Goal: Communication & Community: Ask a question

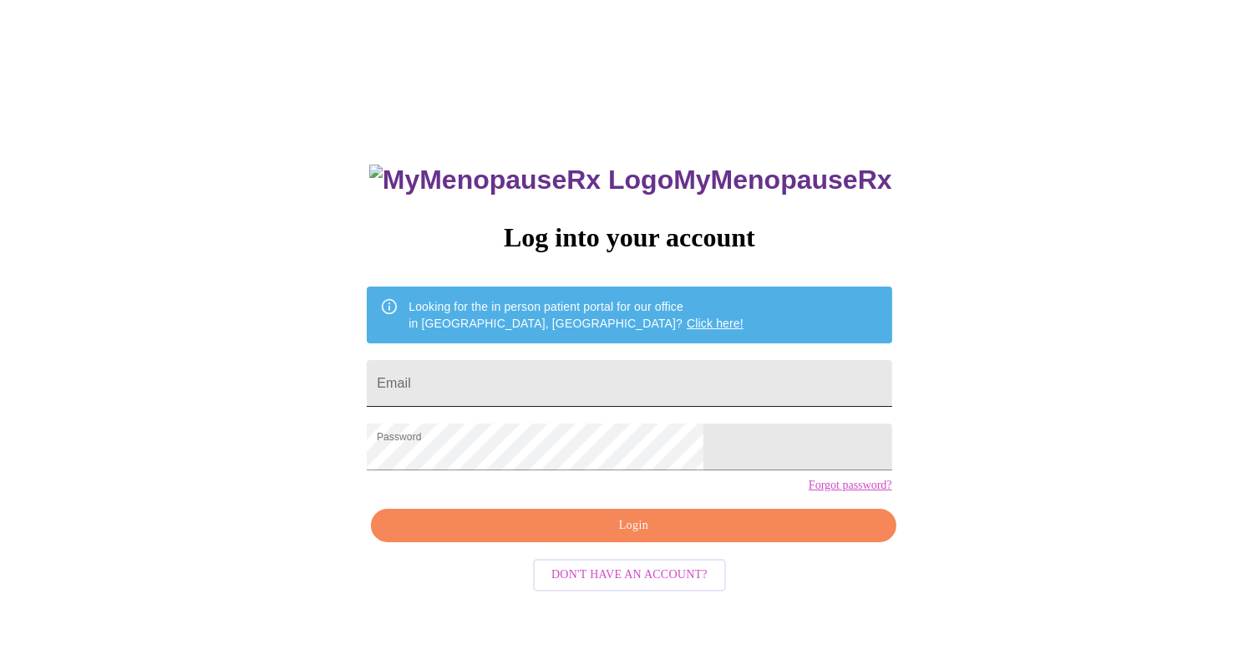
click at [543, 367] on input "Email" at bounding box center [629, 383] width 525 height 47
type input "[EMAIL_ADDRESS][DOMAIN_NAME]"
click at [602, 537] on span "Login" at bounding box center [633, 526] width 486 height 21
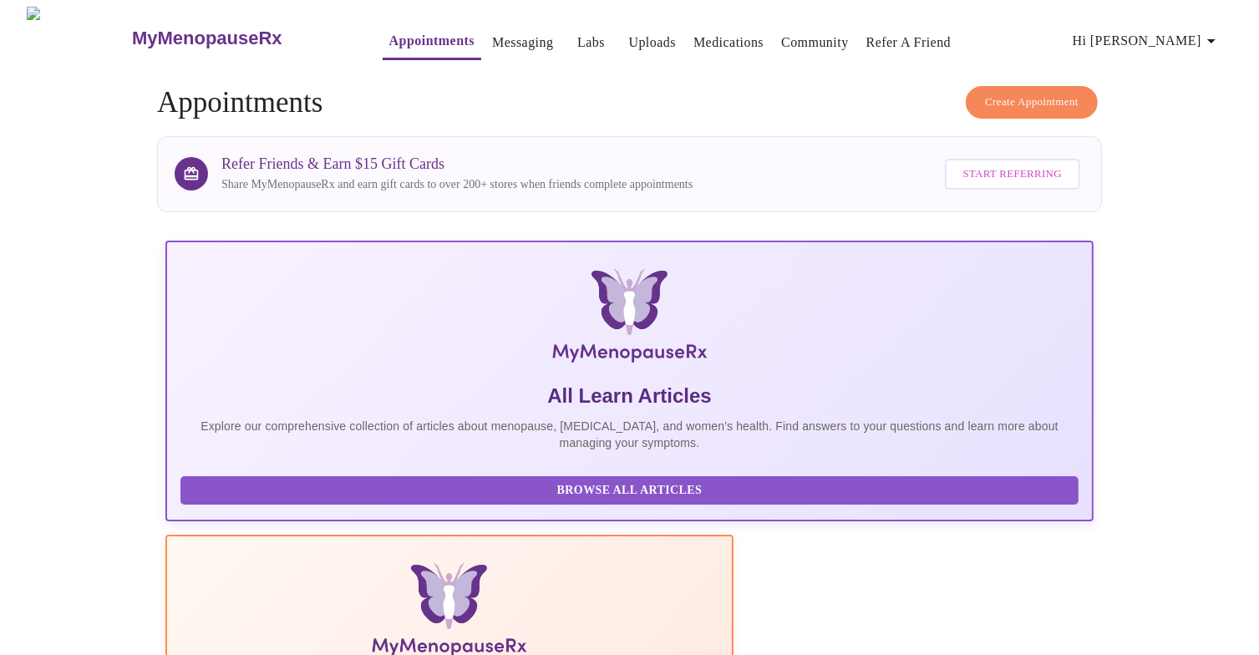
click at [578, 41] on link "Labs" at bounding box center [592, 42] width 28 height 23
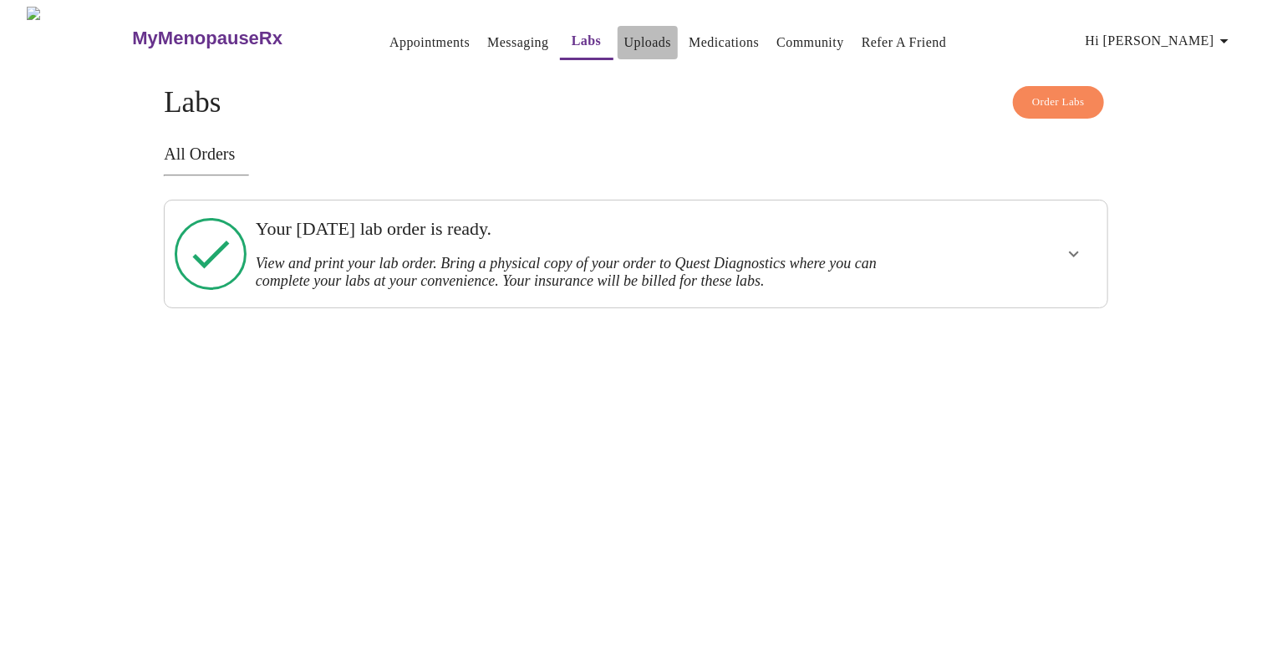
click at [624, 38] on link "Uploads" at bounding box center [648, 42] width 48 height 23
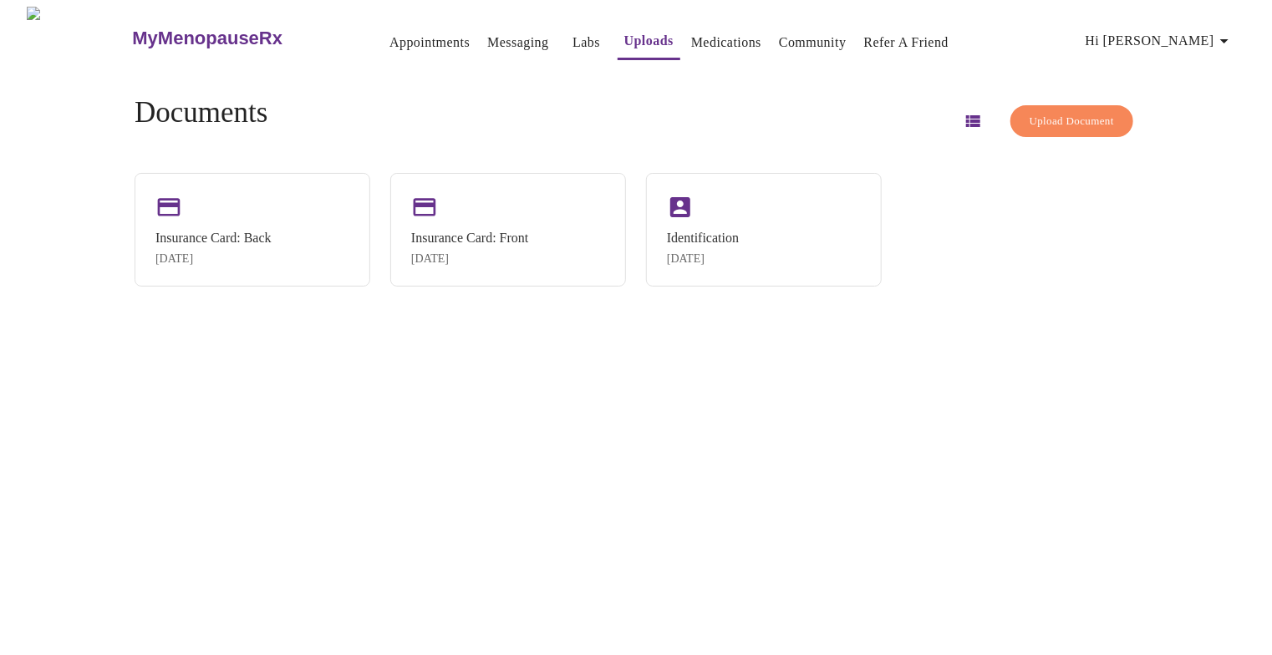
click at [691, 37] on link "Medications" at bounding box center [726, 42] width 70 height 23
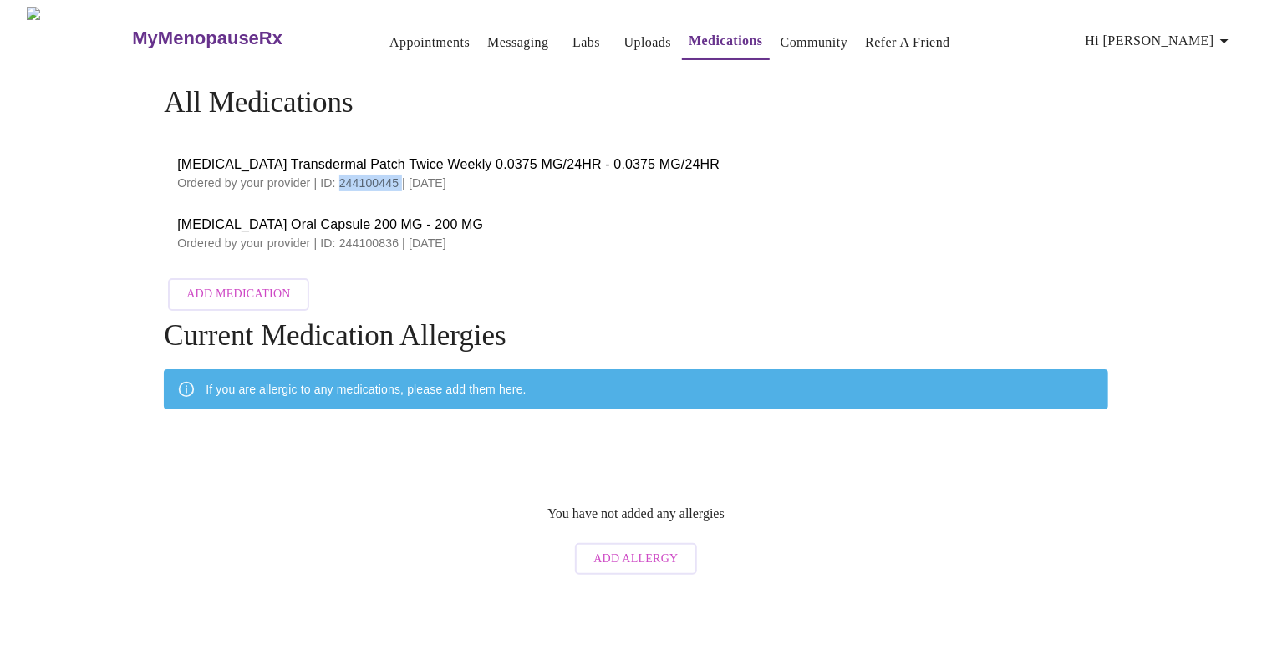
drag, startPoint x: 334, startPoint y: 179, endPoint x: 399, endPoint y: 177, distance: 64.4
click at [399, 177] on p "Ordered by your provider | ID: 244100445 | [DATE]" at bounding box center [635, 183] width 917 height 17
copy p "244100445"
drag, startPoint x: 334, startPoint y: 237, endPoint x: 394, endPoint y: 237, distance: 60.2
click at [394, 237] on p "Ordered by your provider | ID: 244100836 | [DATE]" at bounding box center [635, 243] width 917 height 17
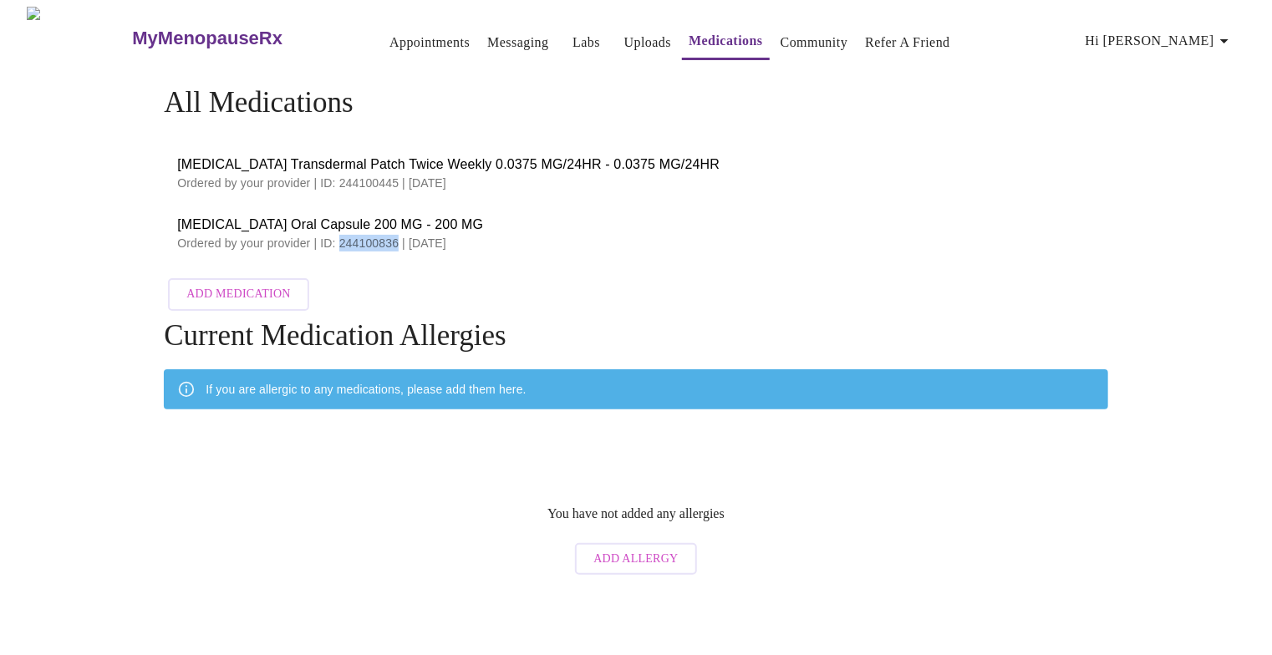
copy p "244100836"
click at [545, 237] on p "Ordered by your provider | ID: 244100836 | [DATE]" at bounding box center [635, 243] width 917 height 17
click at [487, 38] on link "Messaging" at bounding box center [517, 42] width 61 height 23
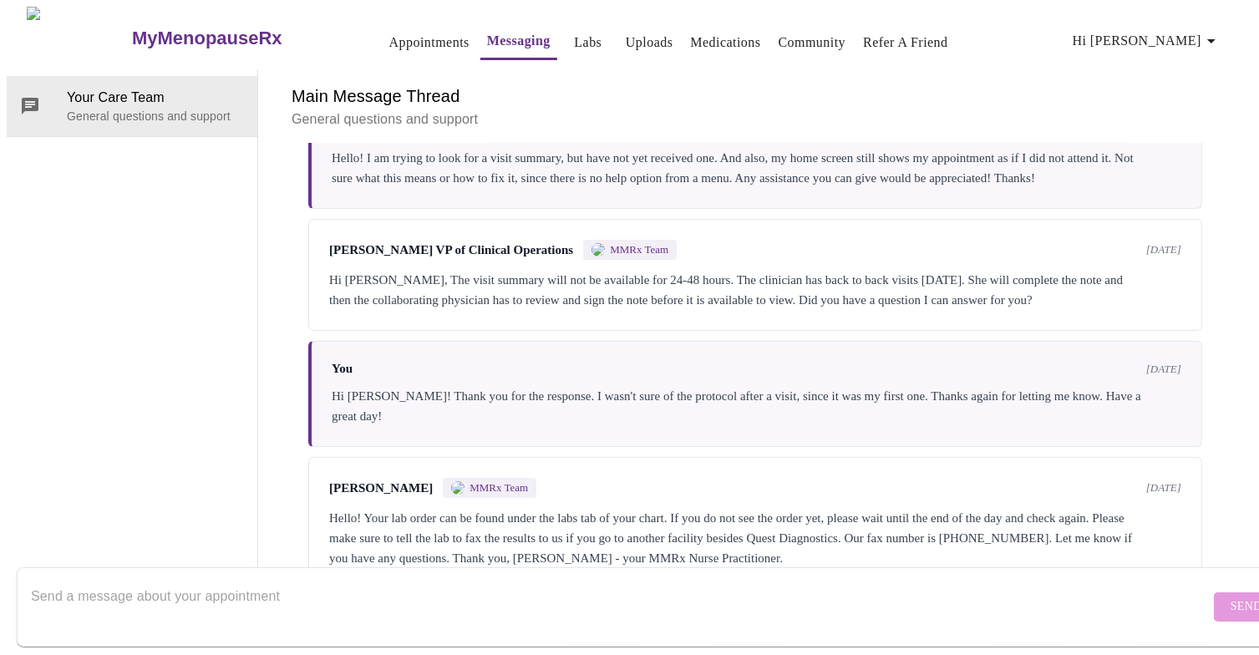
scroll to position [293, 0]
click at [644, 243] on span "MMRx Team" at bounding box center [639, 249] width 59 height 13
click at [458, 243] on span "[PERSON_NAME] VP of Clinical Operations" at bounding box center [451, 250] width 244 height 14
click at [333, 590] on textarea "Send a message about your appointment" at bounding box center [620, 606] width 1179 height 53
type textarea "Hello! I was wondering if a prescription was sent to my pharmacy? Thank you!"
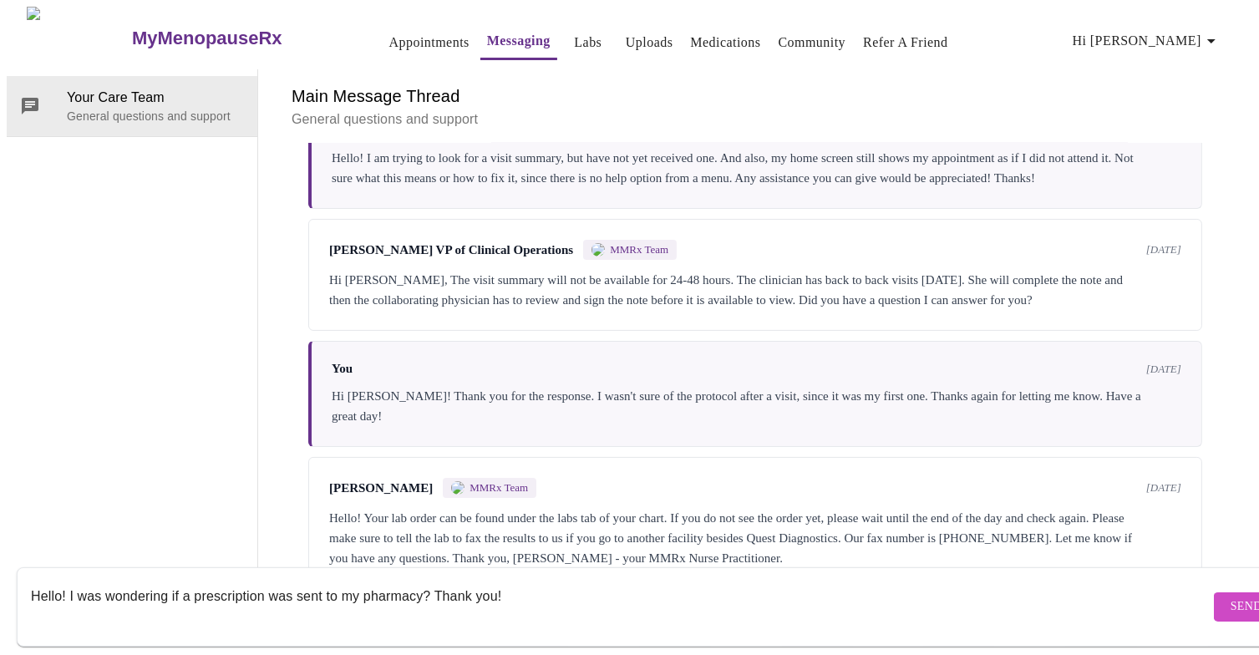
click at [1231, 597] on span "Send" at bounding box center [1247, 607] width 32 height 21
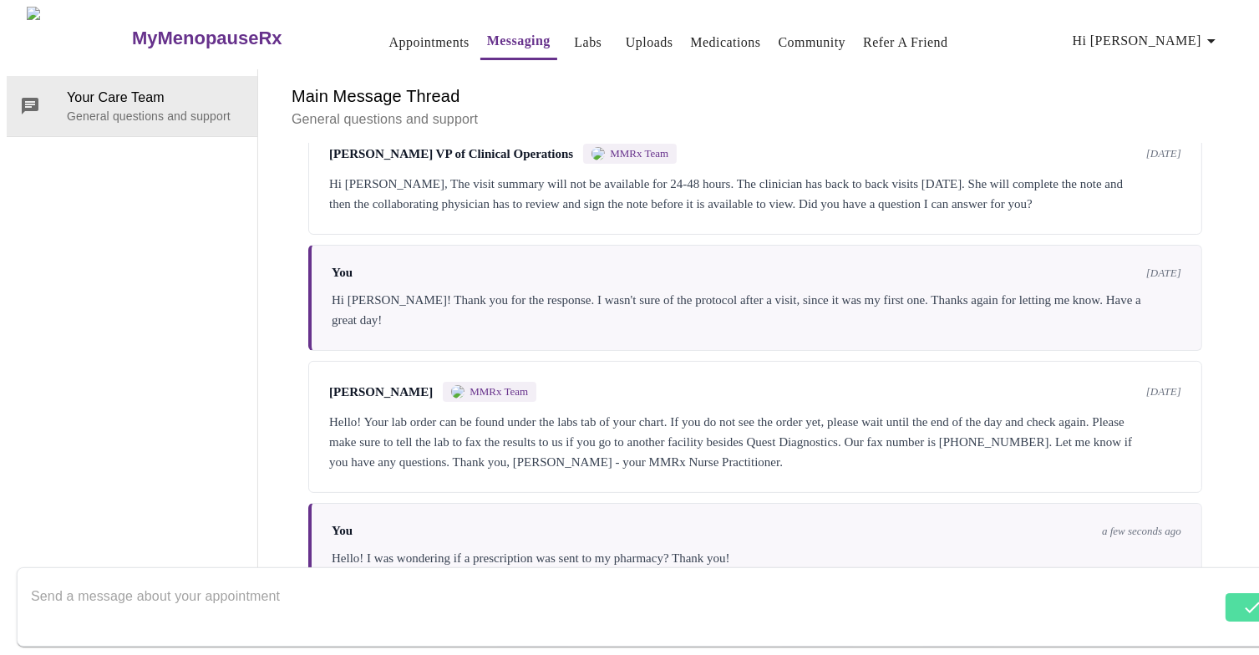
scroll to position [394, 0]
